Goal: Information Seeking & Learning: Find specific page/section

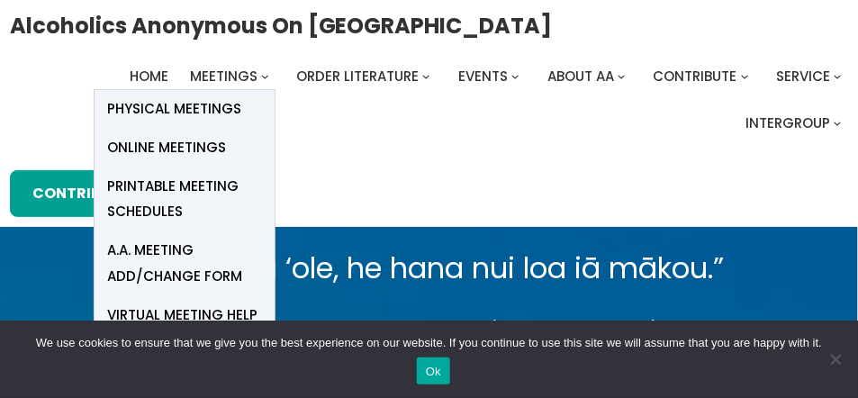
click at [153, 149] on span "Online Meetings" at bounding box center [167, 147] width 119 height 25
click at [163, 147] on span "Online Meetings" at bounding box center [167, 147] width 119 height 25
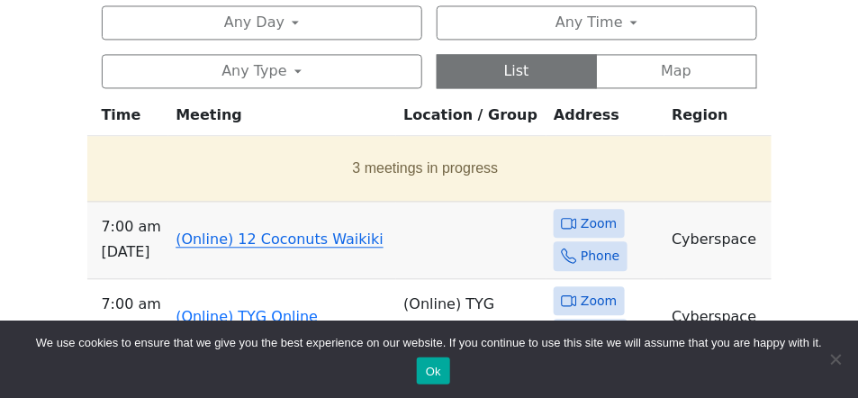
scroll to position [821, 0]
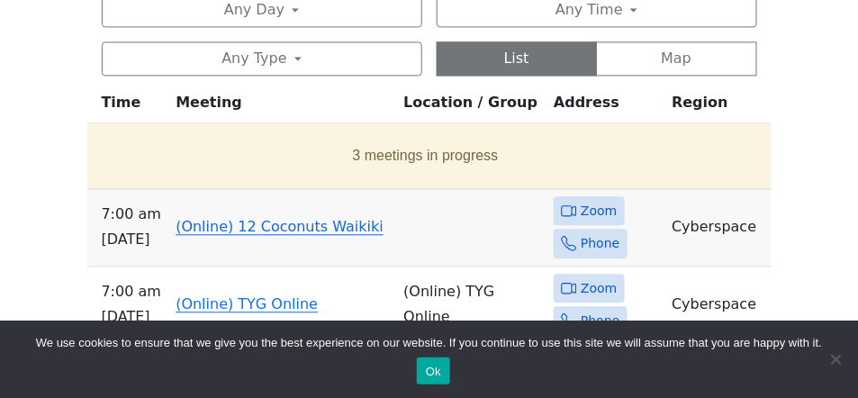
click at [280, 226] on link "(Online) 12 Coconuts Waikiki" at bounding box center [280, 226] width 208 height 17
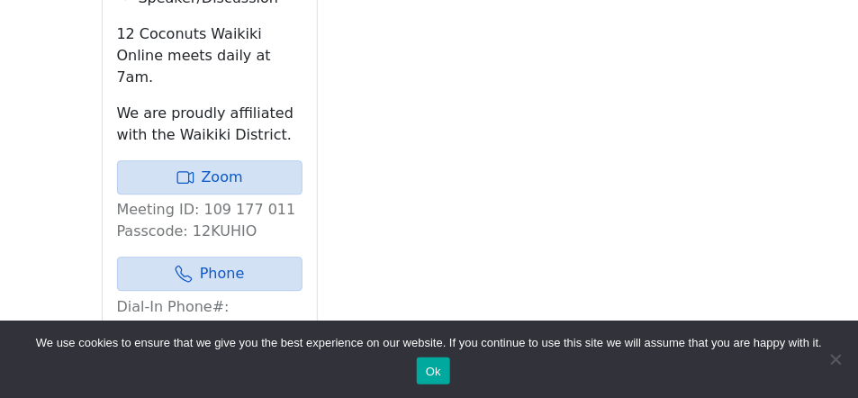
scroll to position [971, 0]
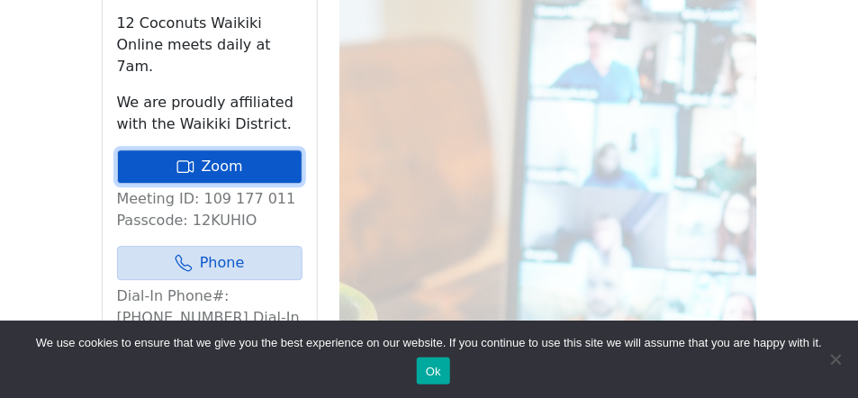
click at [247, 149] on link "Zoom" at bounding box center [209, 166] width 185 height 34
